Goal: Obtain resource: Download file/media

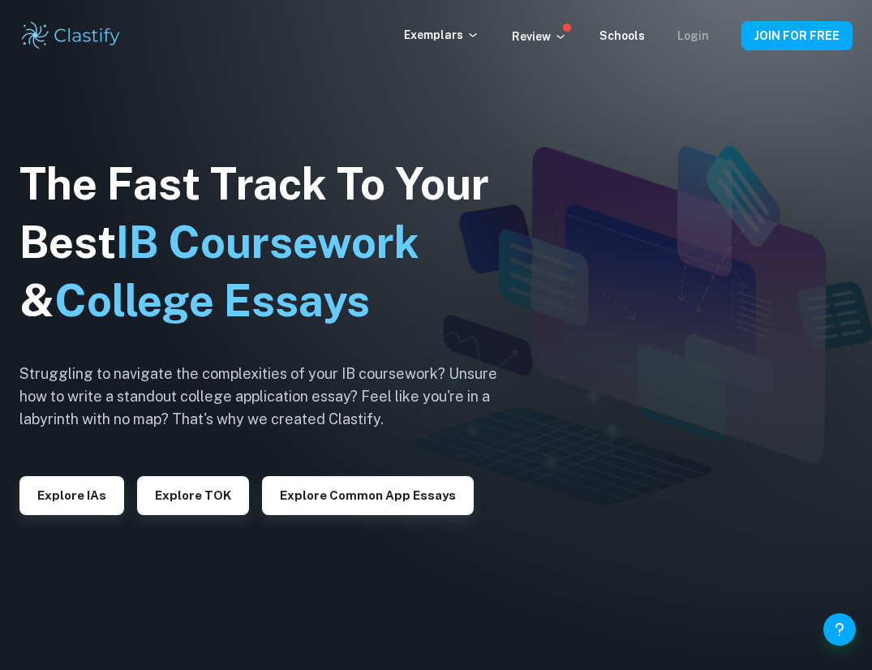
click at [701, 32] on link "Login" at bounding box center [693, 35] width 32 height 13
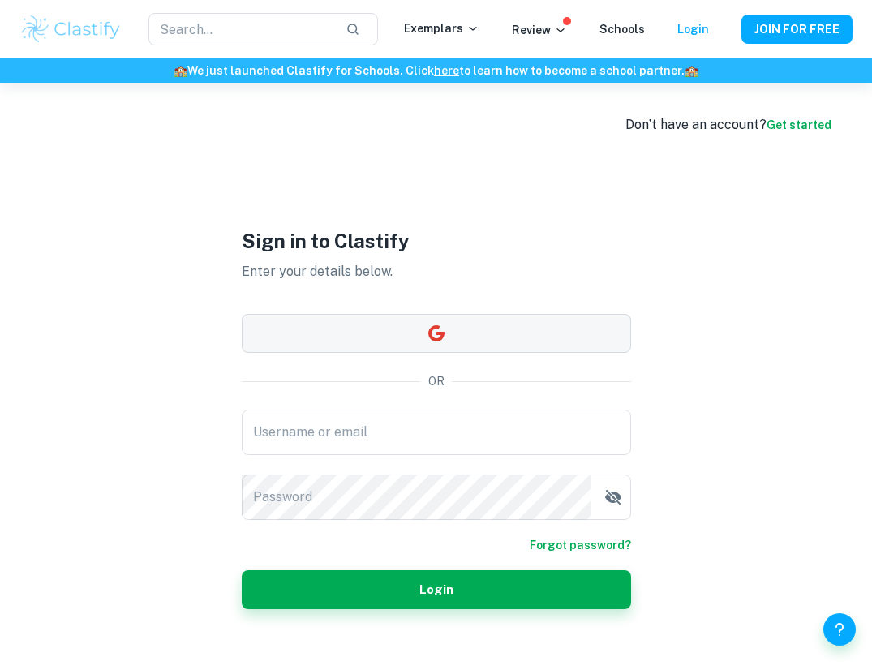
click at [447, 329] on button "button" at bounding box center [436, 333] width 389 height 39
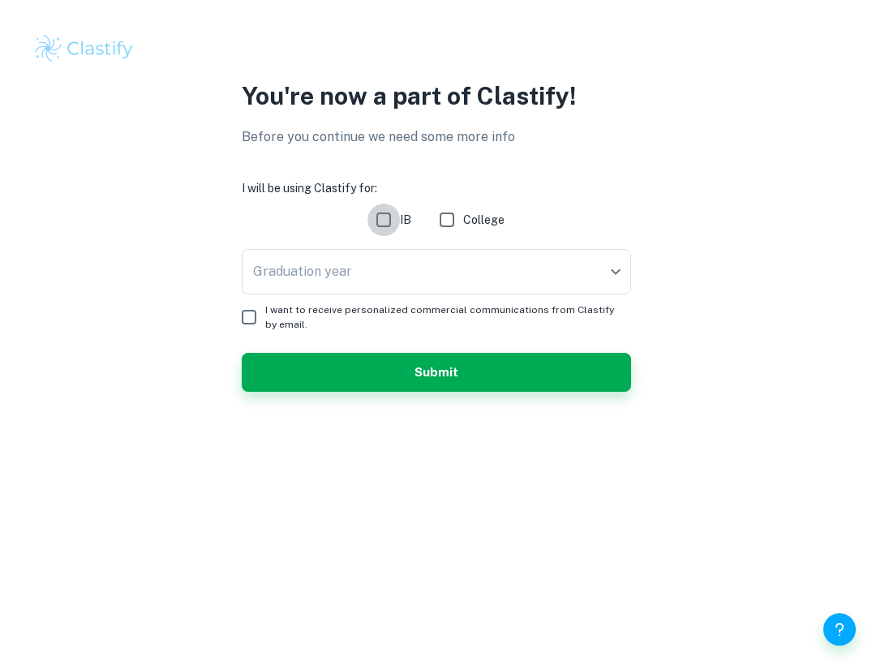
click at [385, 221] on input "IB" at bounding box center [384, 220] width 32 height 32
checkbox input "true"
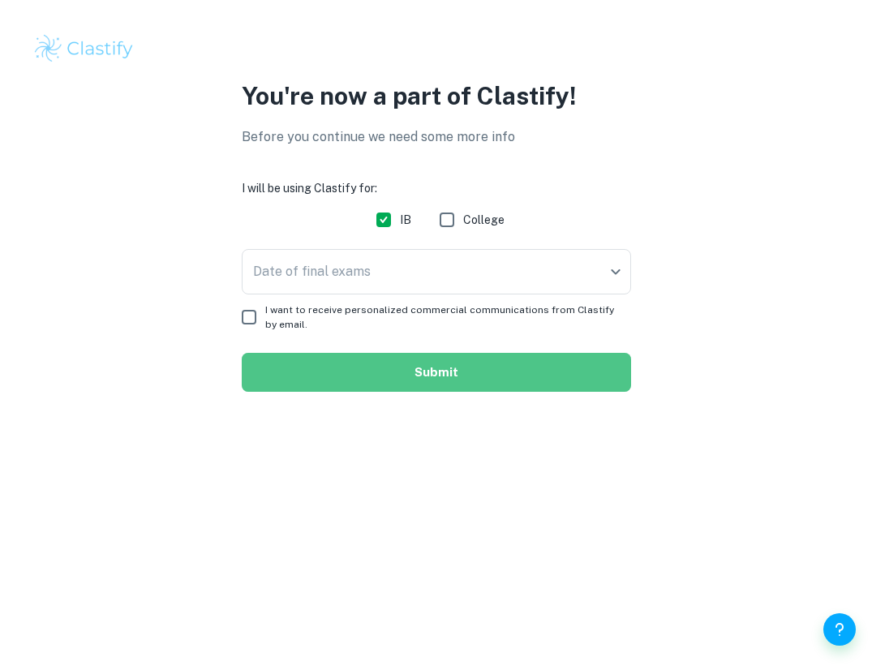
click at [466, 376] on button "Submit" at bounding box center [436, 372] width 389 height 39
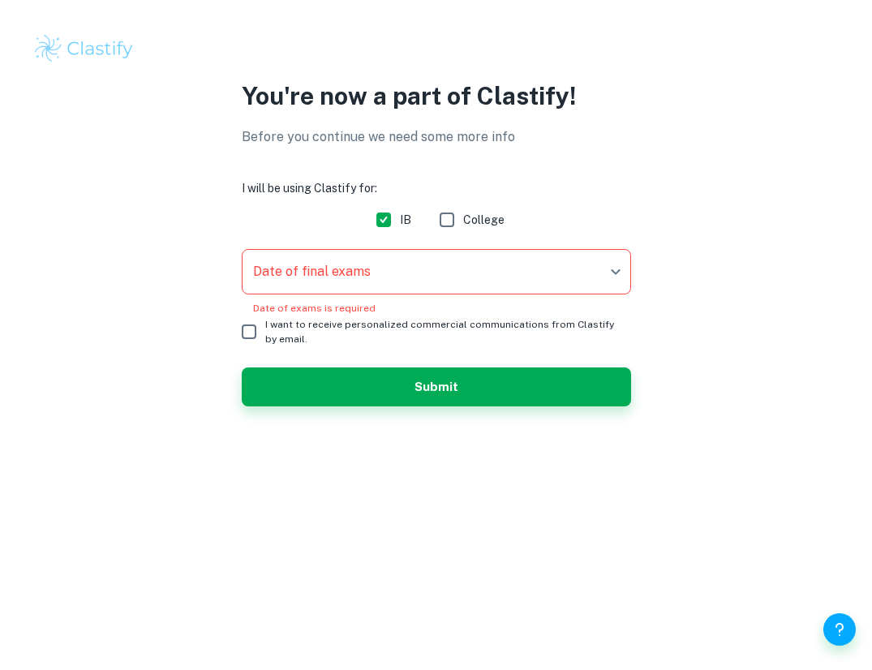
click at [314, 271] on body "We value your privacy We use cookies to enhance your browsing experience, serve…" at bounding box center [436, 335] width 872 height 670
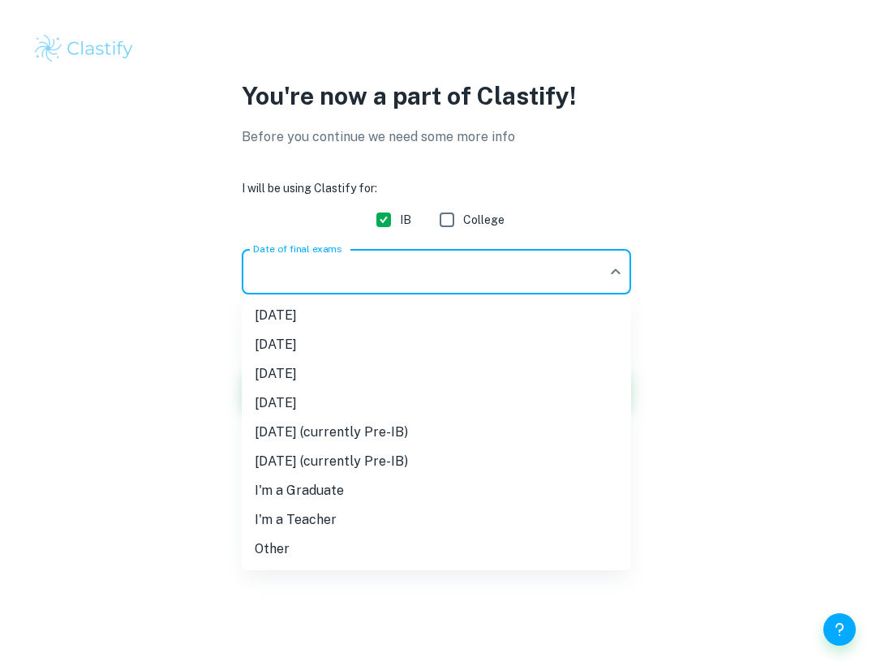
click at [348, 366] on li "May 2026" at bounding box center [436, 373] width 389 height 29
type input "M26"
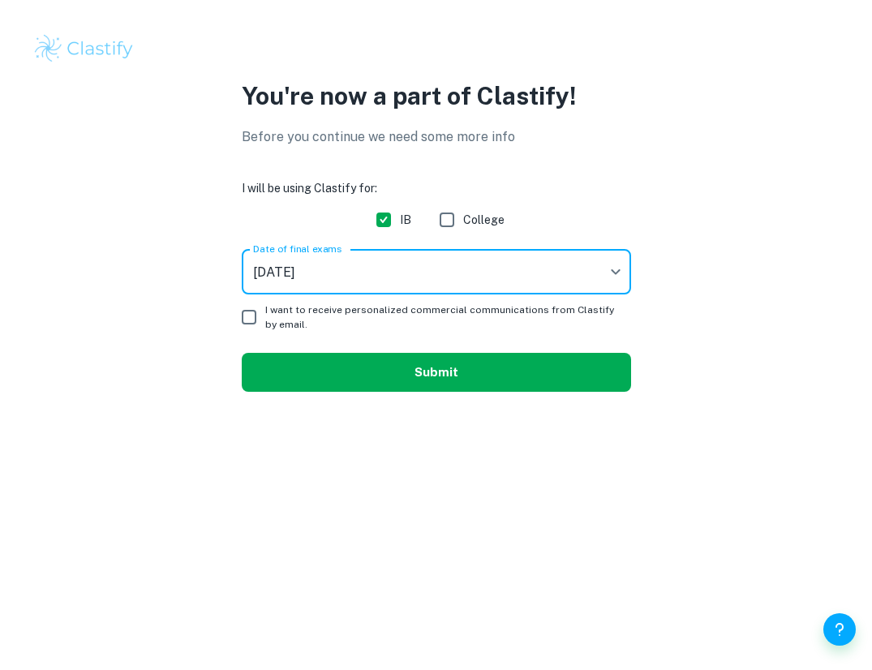
click at [419, 369] on button "Submit" at bounding box center [436, 372] width 389 height 39
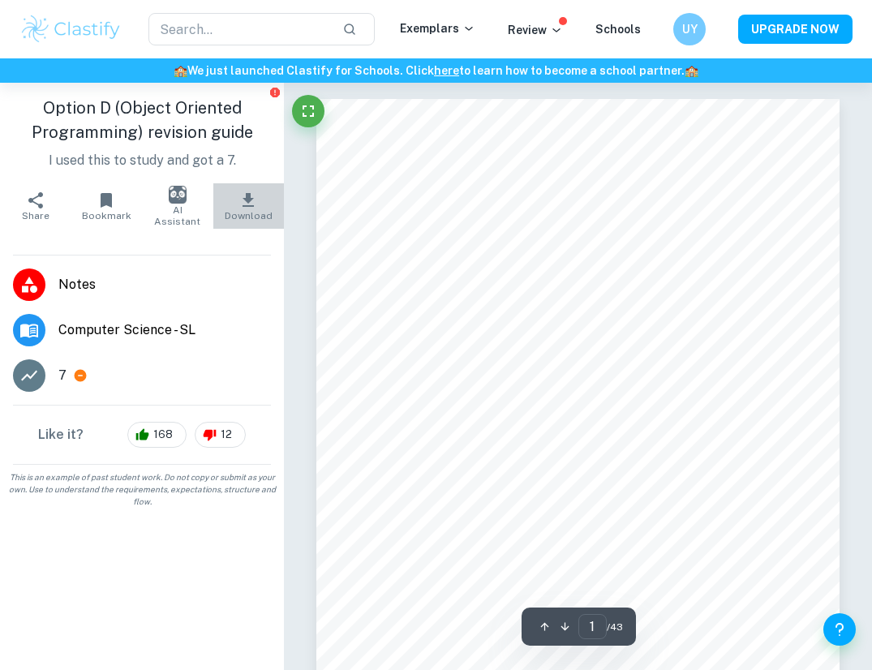
click at [250, 207] on icon "button" at bounding box center [248, 200] width 19 height 19
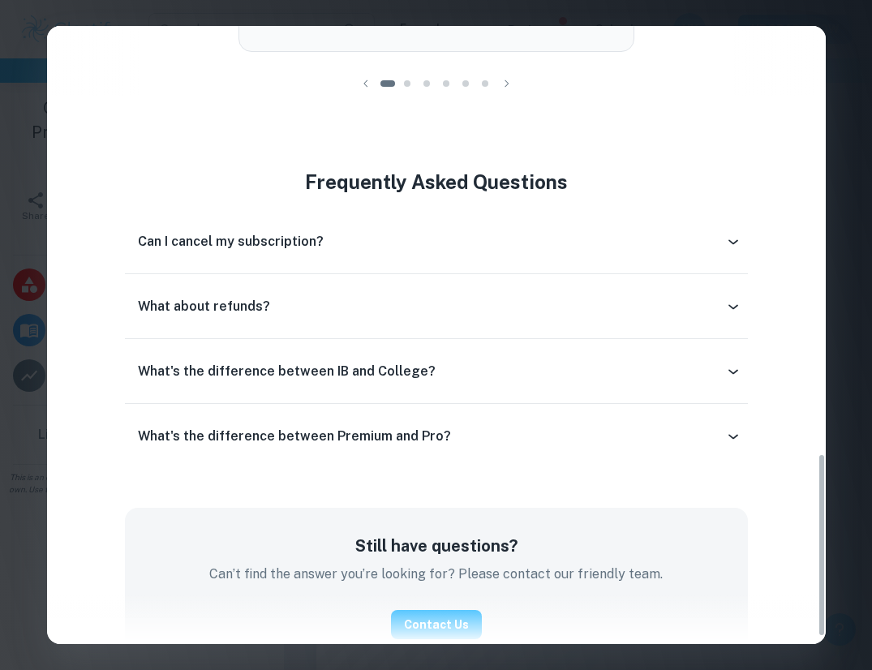
scroll to position [1435, 0]
click at [729, 234] on icon at bounding box center [733, 242] width 16 height 16
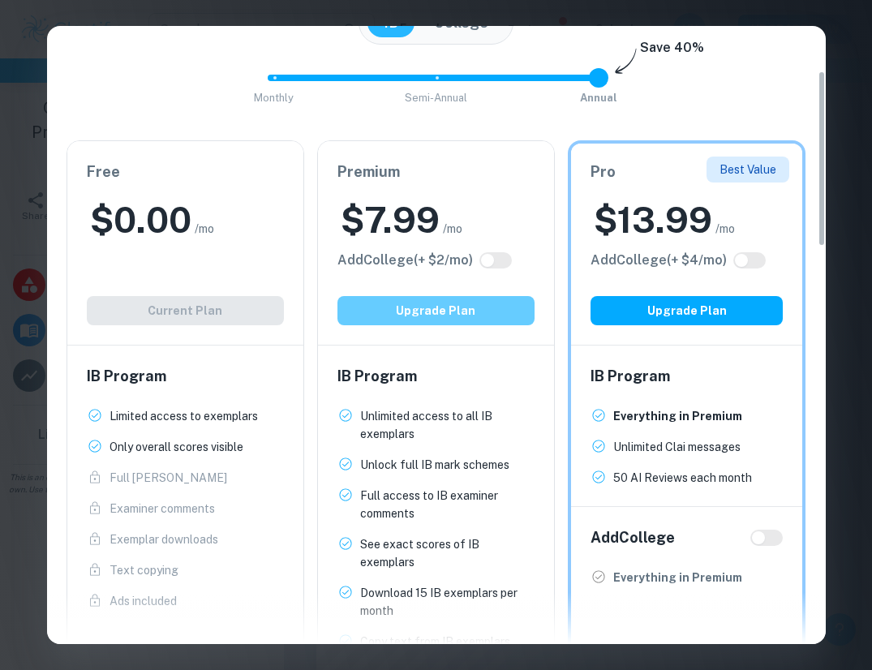
scroll to position [159, 0]
click at [475, 310] on button "Upgrade Plan" at bounding box center [435, 309] width 197 height 29
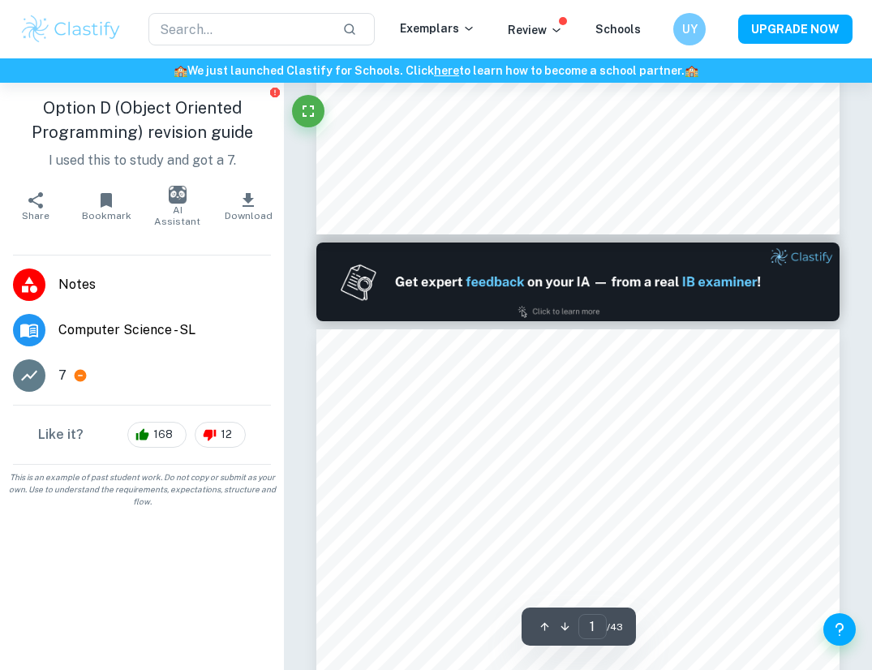
type input "2"
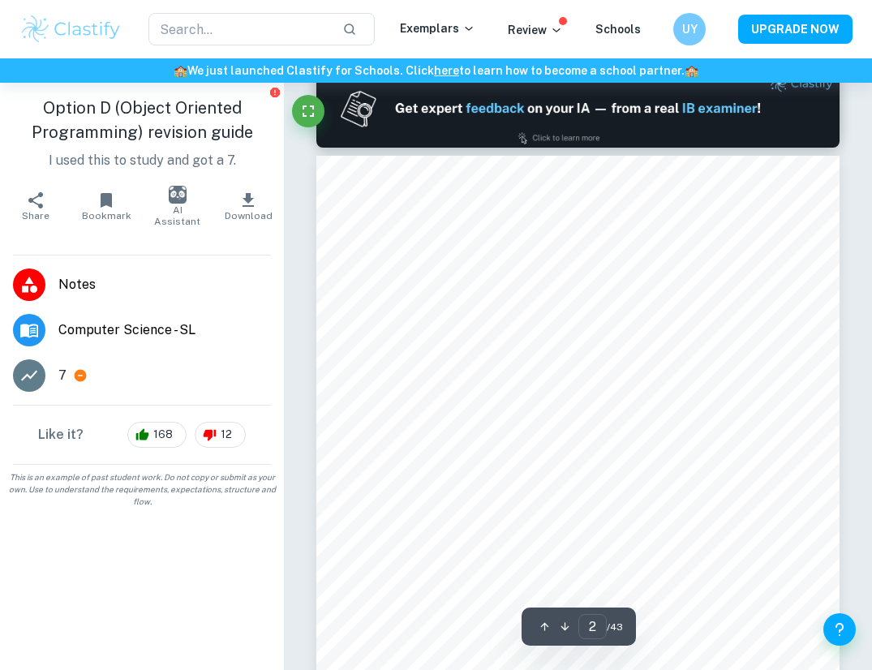
scroll to position [783, 0]
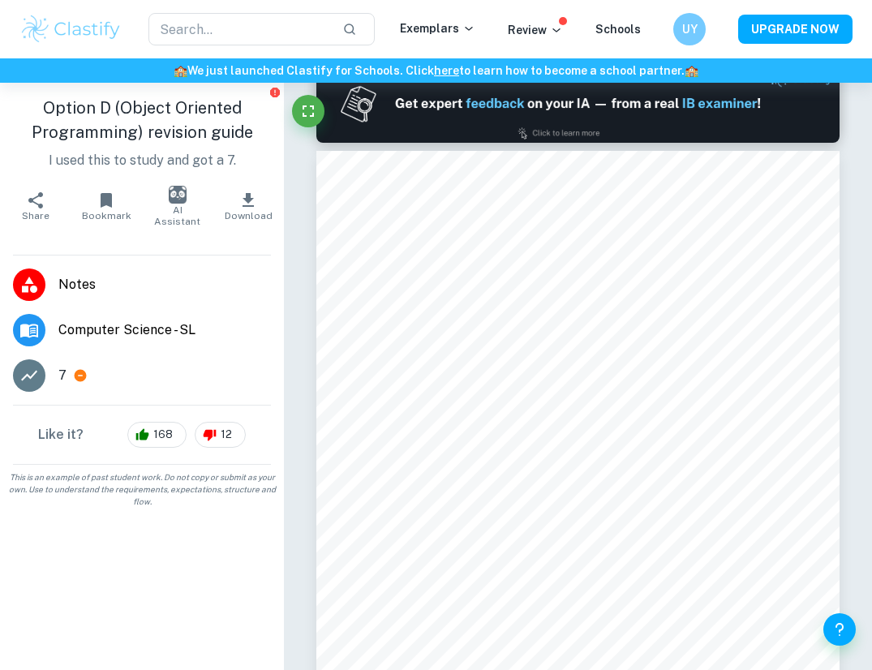
click at [79, 282] on span "Notes" at bounding box center [164, 284] width 213 height 19
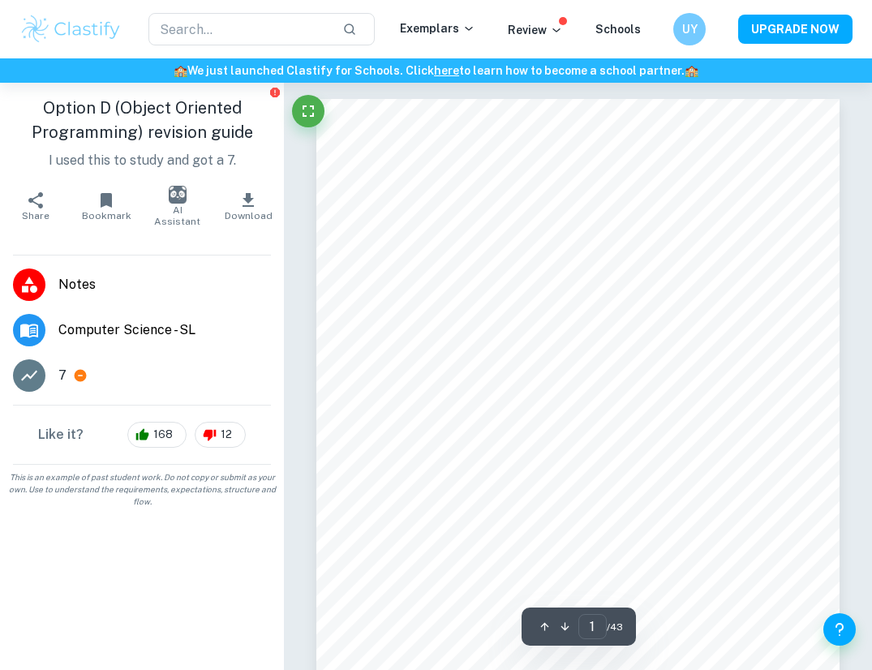
click at [186, 329] on span "Computer Science - SL" at bounding box center [164, 329] width 213 height 19
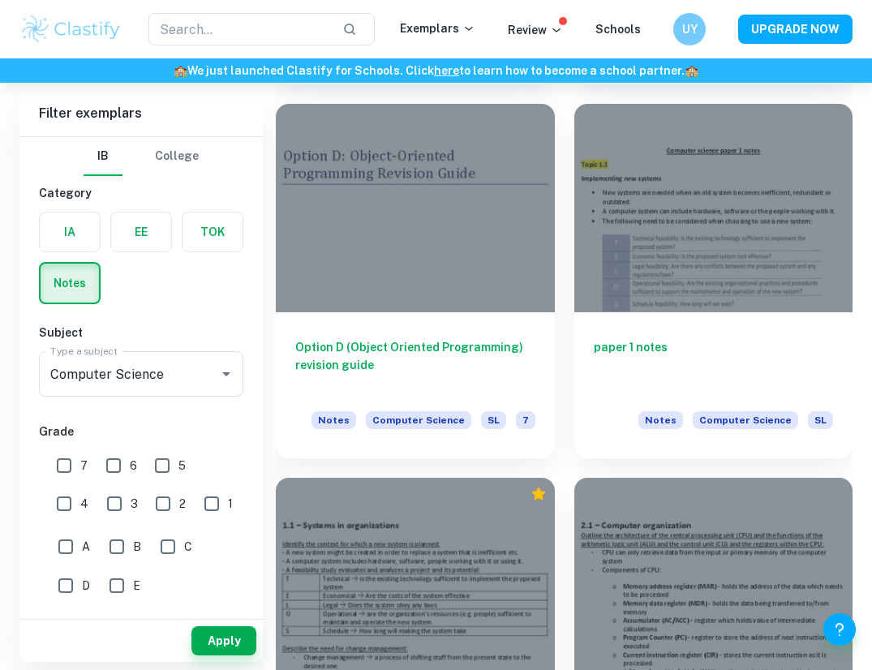
scroll to position [2353, 0]
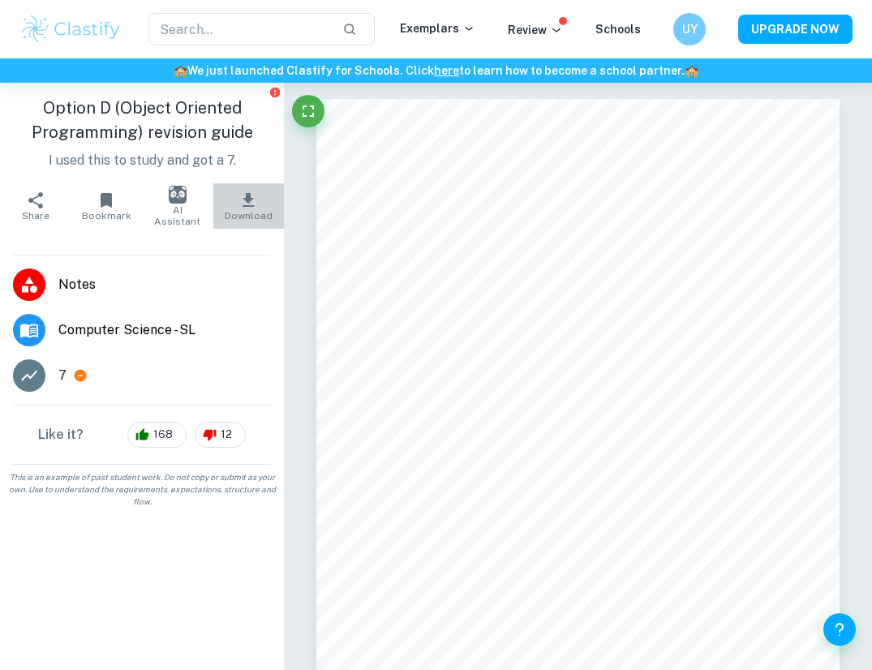
click at [249, 209] on icon "button" at bounding box center [248, 200] width 19 height 19
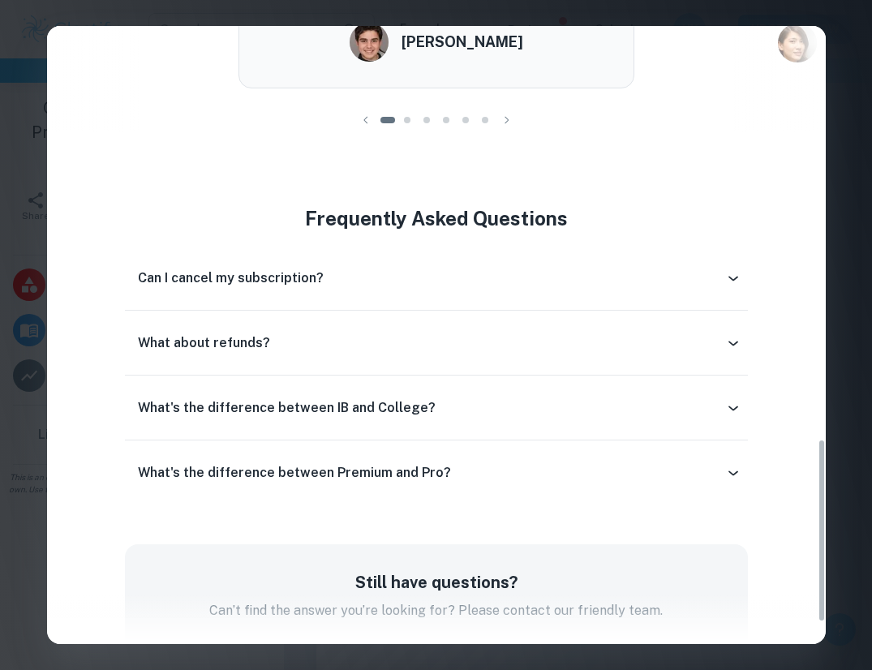
scroll to position [1408, 0]
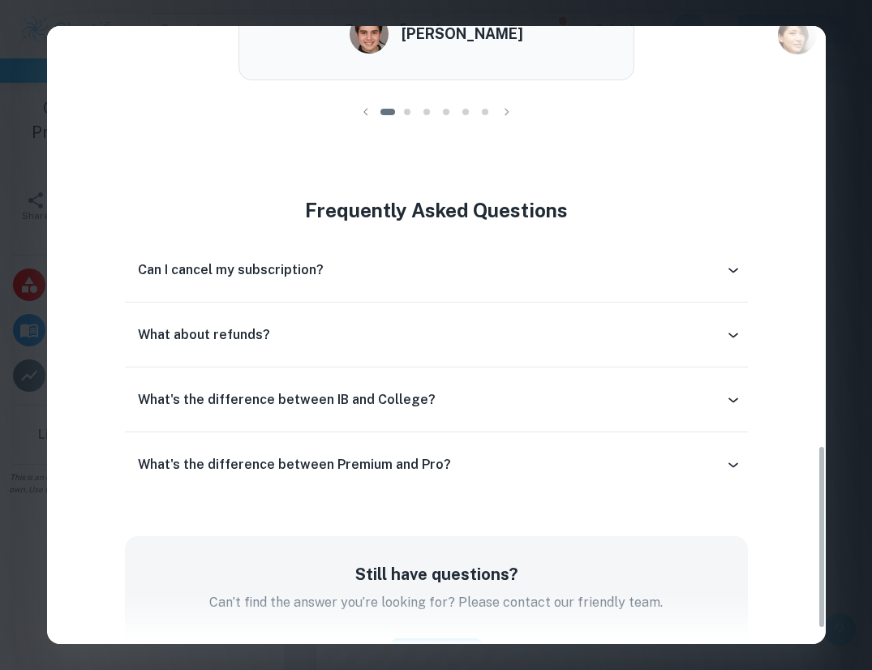
click at [731, 462] on icon at bounding box center [734, 464] width 10 height 5
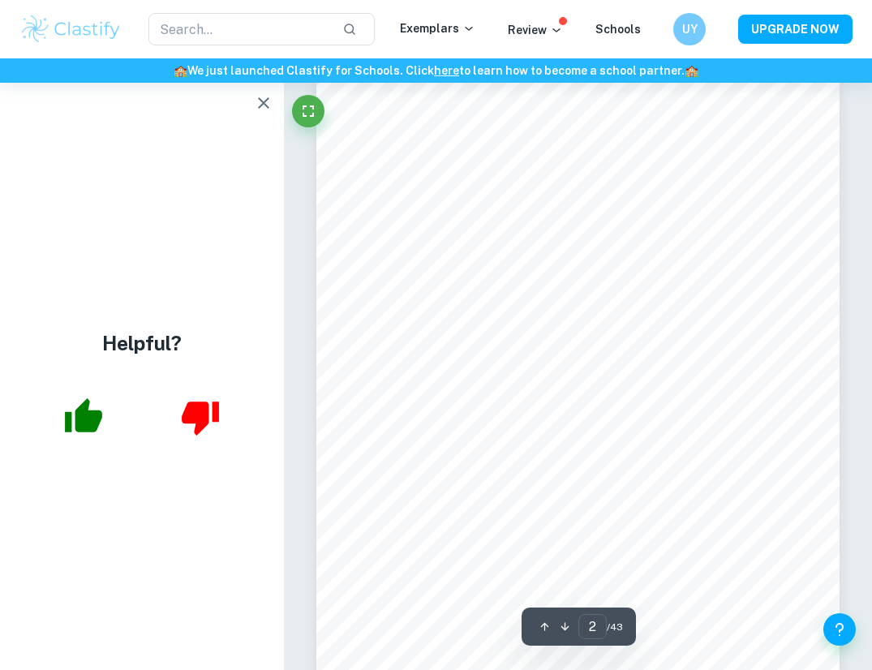
scroll to position [862, 0]
type input "16"
